Goal: Information Seeking & Learning: Learn about a topic

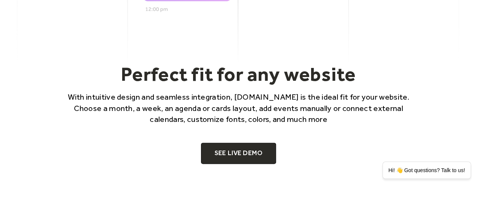
scroll to position [453, 0]
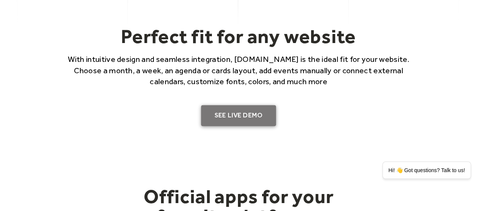
click at [238, 114] on link "SEE LIVE DEMO" at bounding box center [238, 115] width 75 height 21
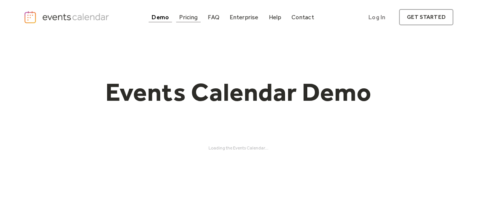
click at [192, 18] on div "Pricing" at bounding box center [188, 17] width 18 height 4
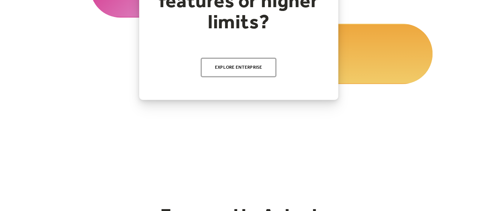
scroll to position [804, 0]
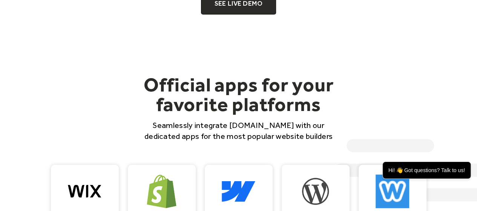
scroll to position [566, 0]
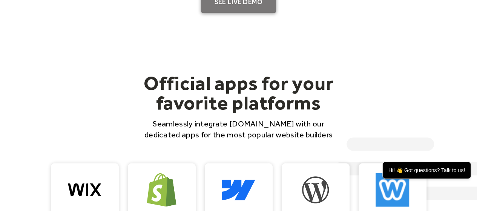
click at [251, 6] on link "SEE LIVE DEMO" at bounding box center [238, 2] width 75 height 21
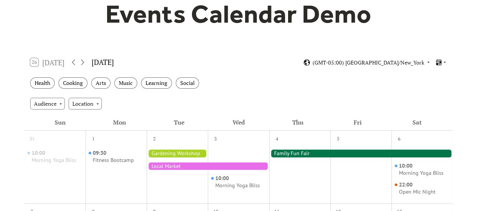
scroll to position [75, 0]
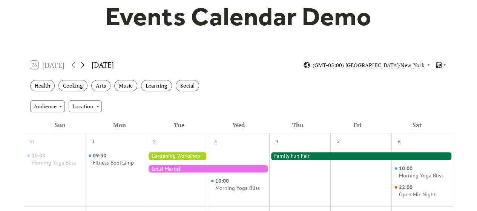
click at [85, 67] on icon at bounding box center [82, 64] width 9 height 9
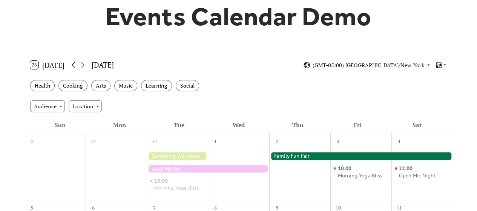
click at [75, 68] on icon at bounding box center [73, 64] width 9 height 9
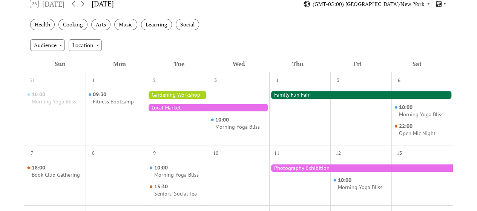
scroll to position [113, 0]
